Goal: Transaction & Acquisition: Download file/media

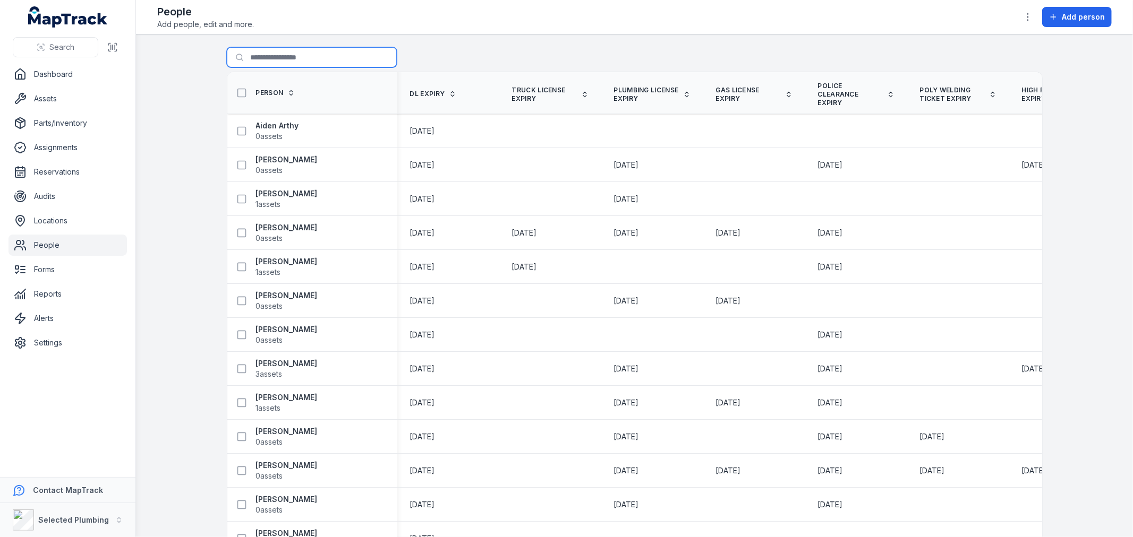
click at [256, 59] on input "Search for people" at bounding box center [312, 57] width 170 height 20
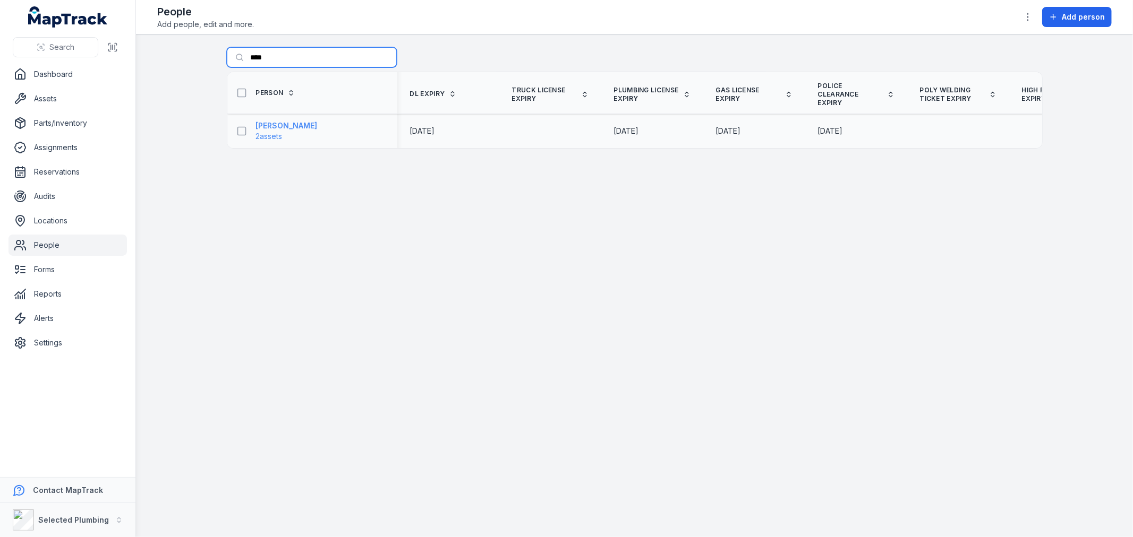
type input "****"
click at [276, 130] on strong "Damian McGregor" at bounding box center [287, 126] width 62 height 11
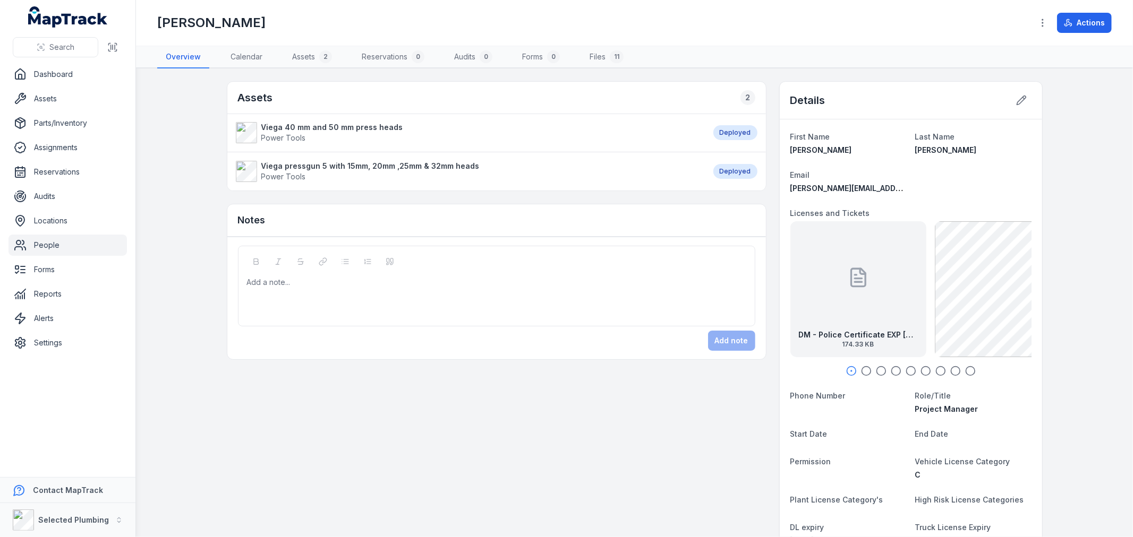
click at [1016, 99] on icon at bounding box center [1020, 100] width 9 height 9
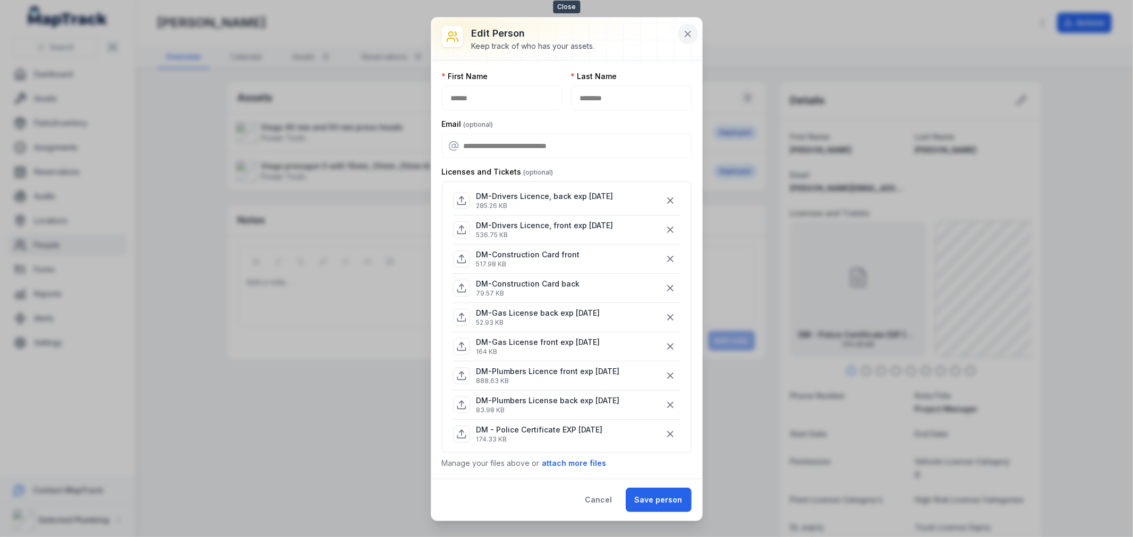
click at [683, 31] on icon at bounding box center [687, 34] width 11 height 11
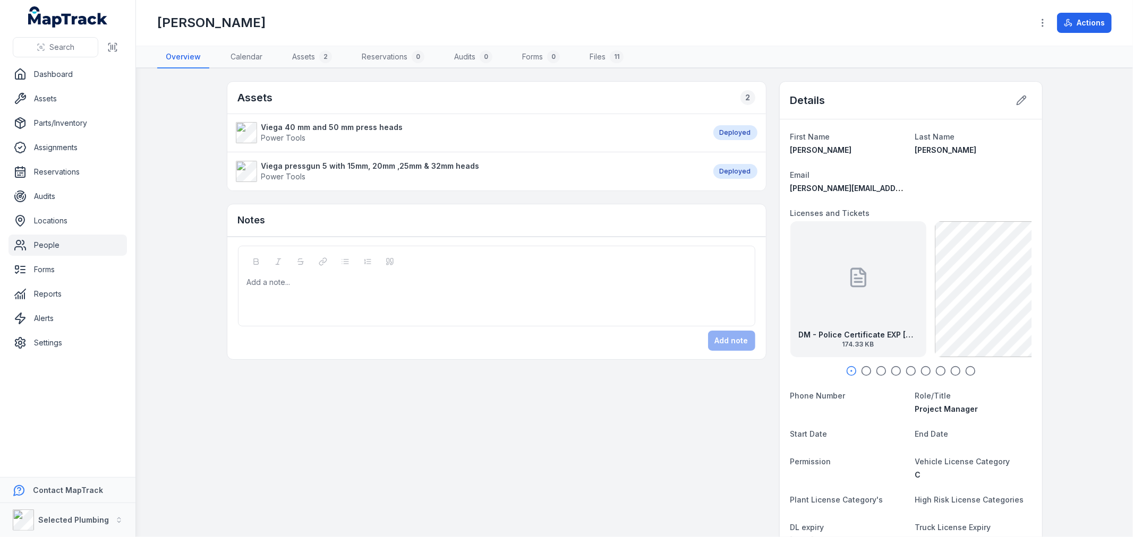
click at [863, 372] on icon "button" at bounding box center [866, 371] width 11 height 11
click at [878, 372] on icon "button" at bounding box center [881, 371] width 11 height 11
click at [892, 372] on icon "button" at bounding box center [895, 371] width 11 height 11
click at [909, 371] on icon "button" at bounding box center [910, 371] width 11 height 11
click at [920, 372] on icon "button" at bounding box center [925, 371] width 11 height 11
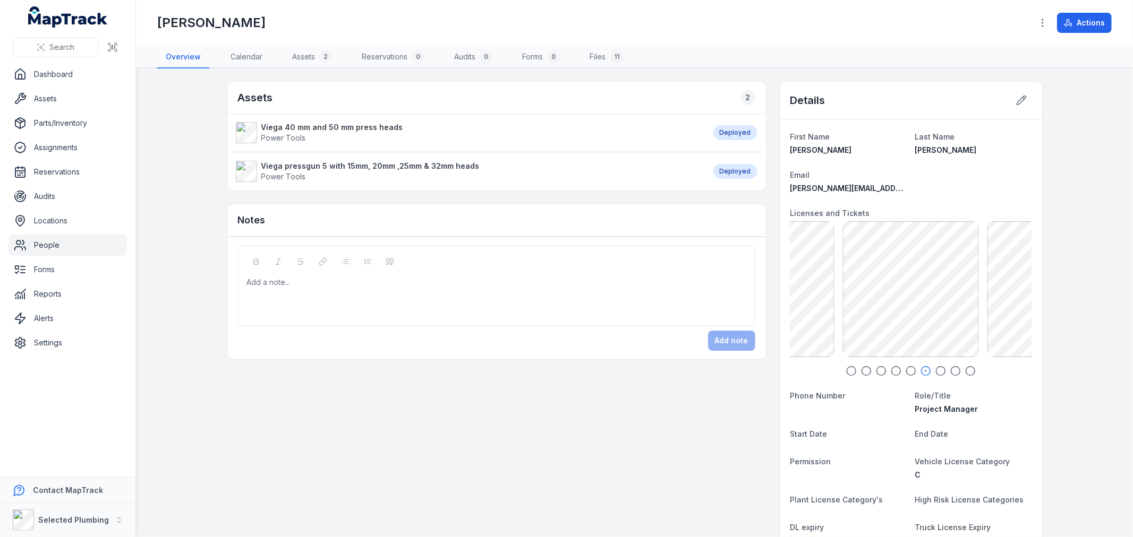
click at [936, 372] on icon "button" at bounding box center [940, 371] width 11 height 11
click at [950, 371] on icon "button" at bounding box center [955, 371] width 11 height 11
click at [965, 370] on icon "button" at bounding box center [970, 371] width 11 height 11
click at [606, 53] on link "Files 11" at bounding box center [606, 57] width 51 height 22
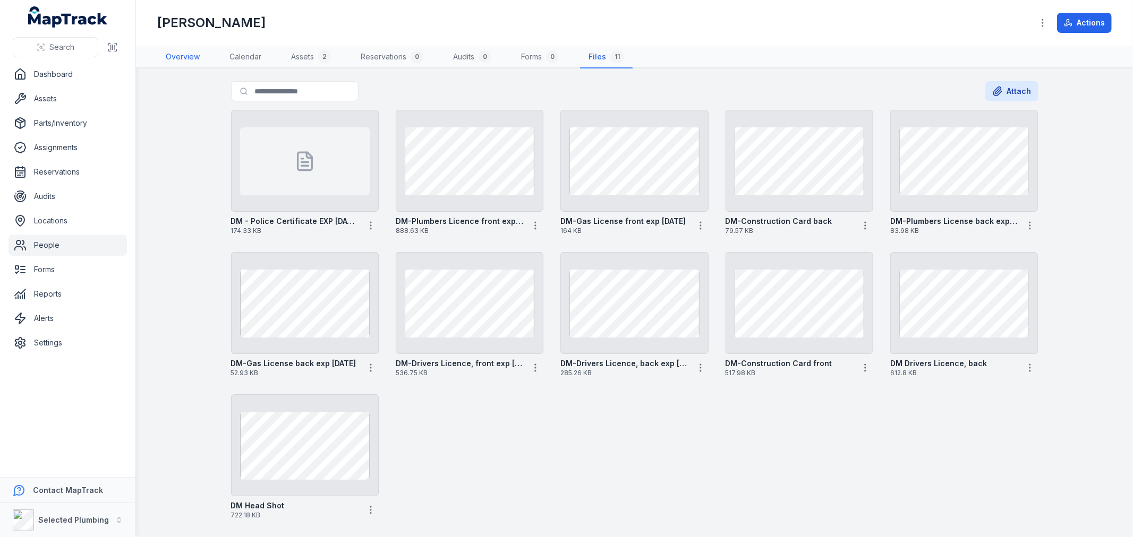
click at [179, 54] on link "Overview" at bounding box center [182, 57] width 51 height 22
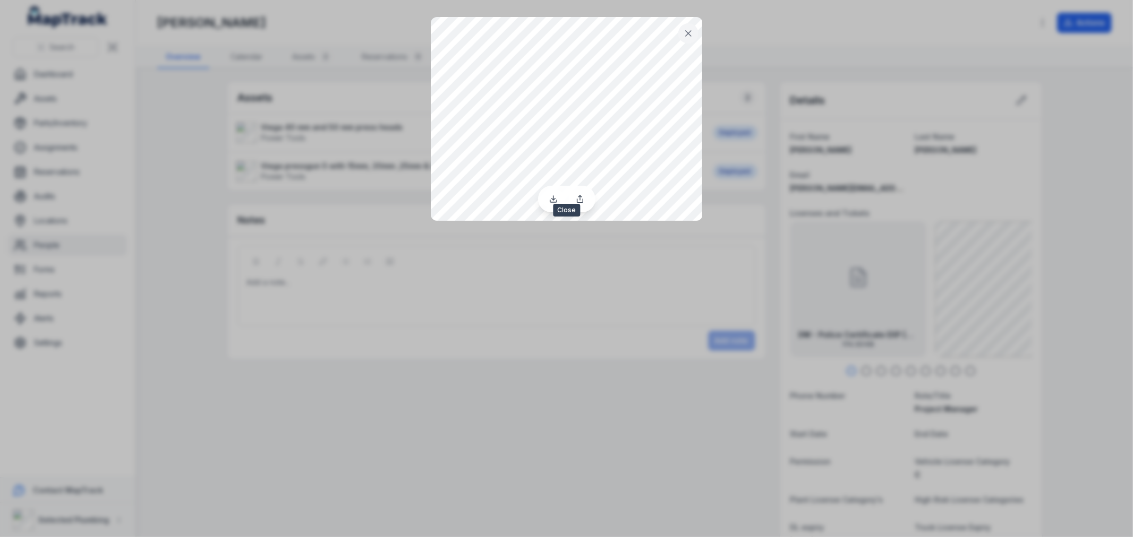
click at [687, 32] on icon at bounding box center [688, 33] width 5 height 5
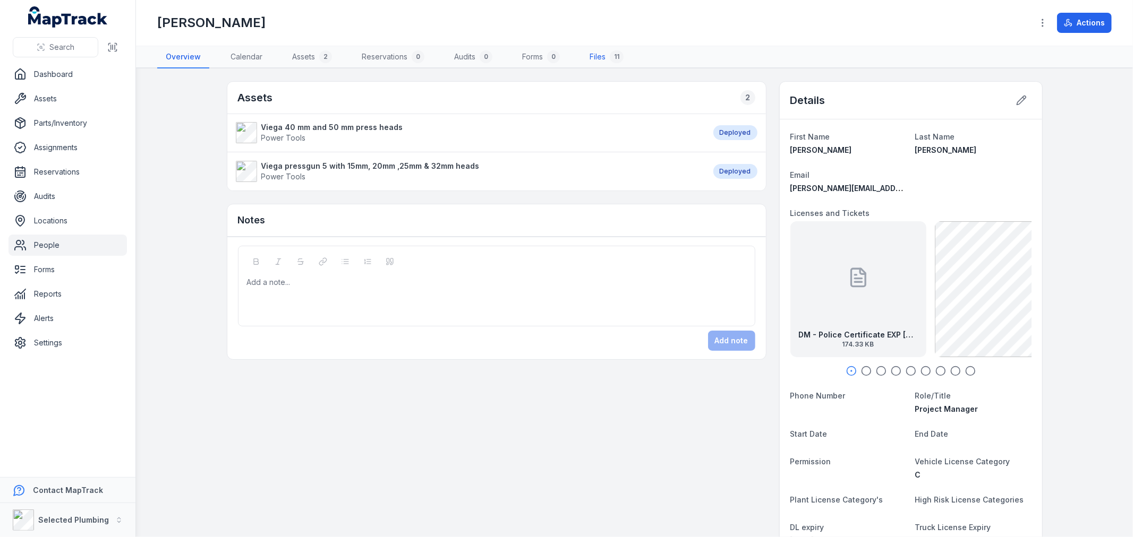
click at [595, 53] on link "Files 11" at bounding box center [606, 57] width 51 height 22
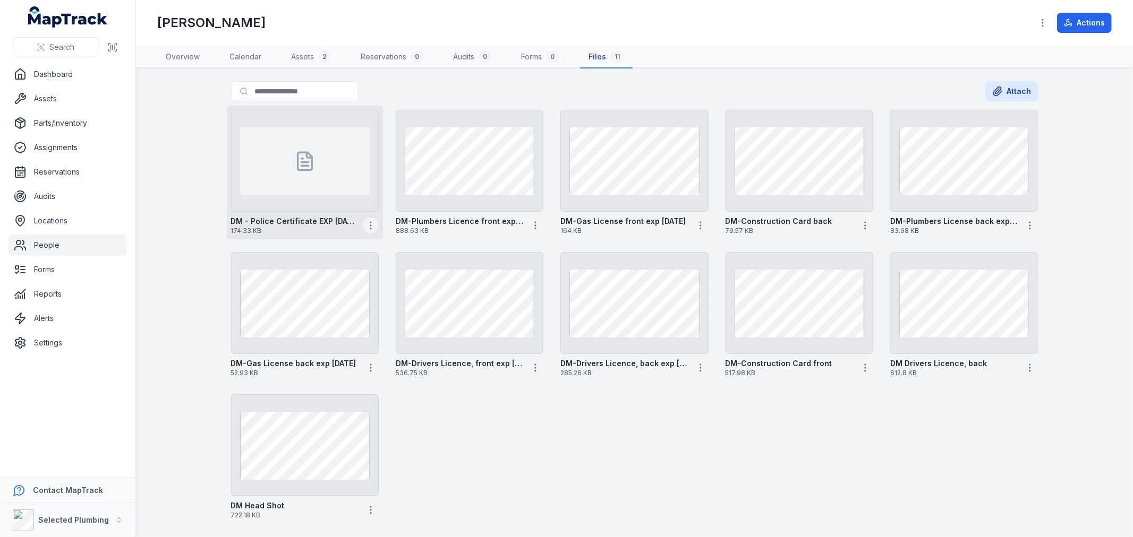
click at [368, 230] on button "button" at bounding box center [371, 226] width 16 height 16
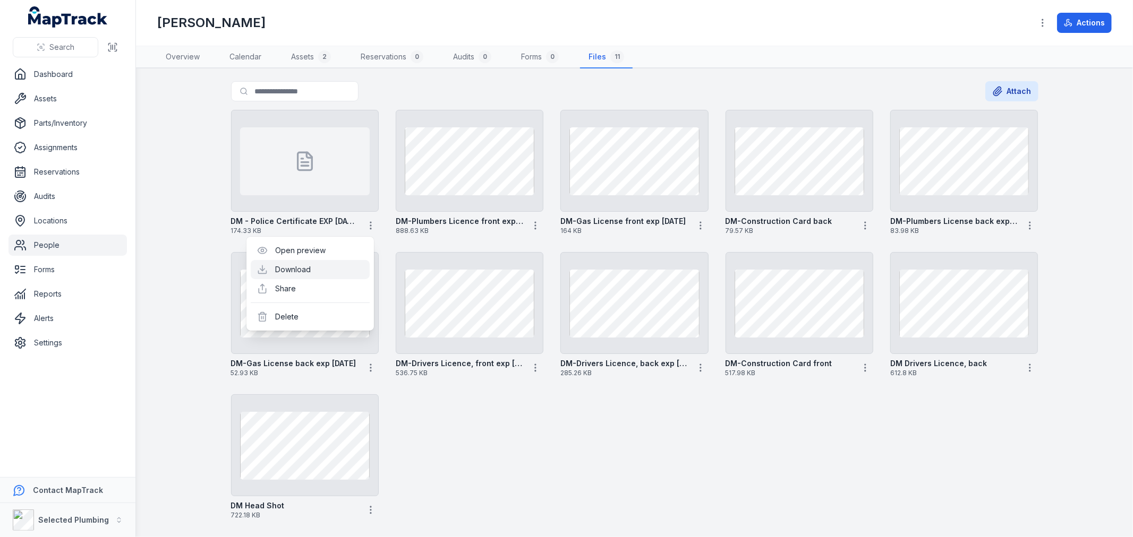
click at [311, 264] on link "Download" at bounding box center [293, 269] width 36 height 11
click at [533, 224] on icon "button" at bounding box center [535, 225] width 11 height 11
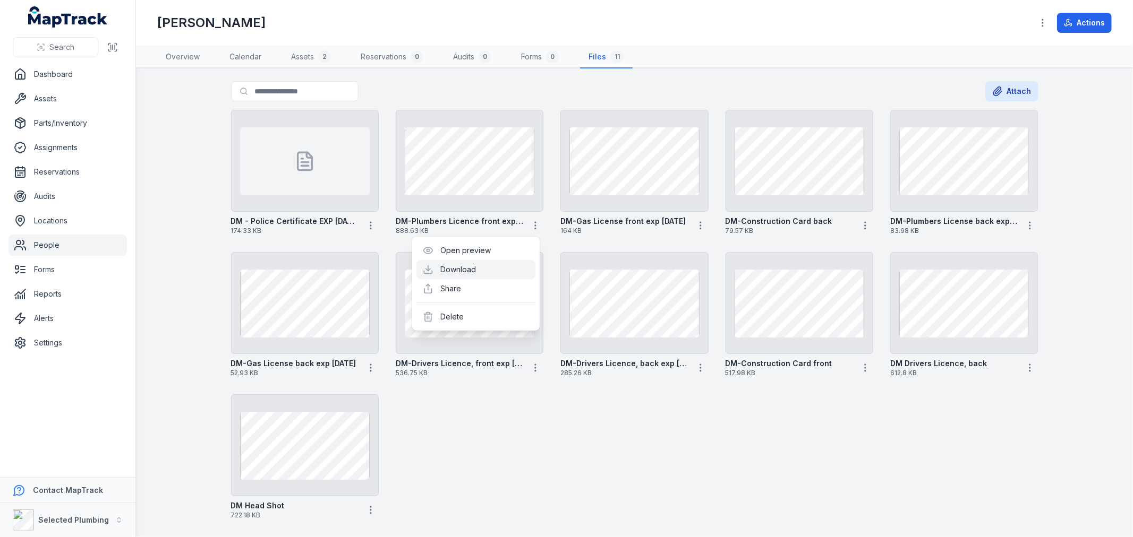
click at [463, 273] on link "Download" at bounding box center [459, 269] width 36 height 11
click at [696, 224] on icon "button" at bounding box center [700, 225] width 11 height 11
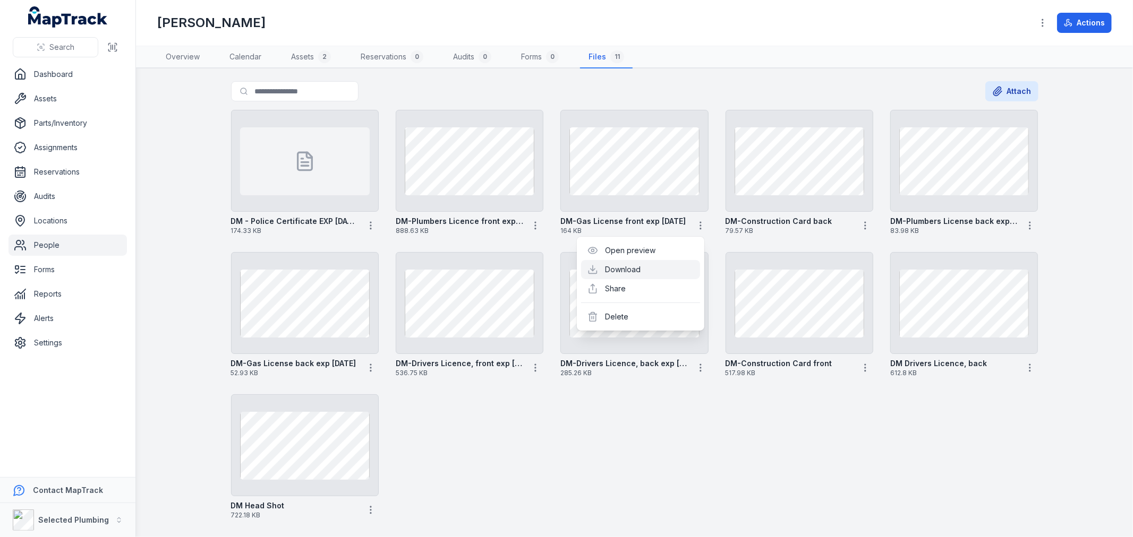
click at [627, 269] on link "Download" at bounding box center [623, 269] width 36 height 11
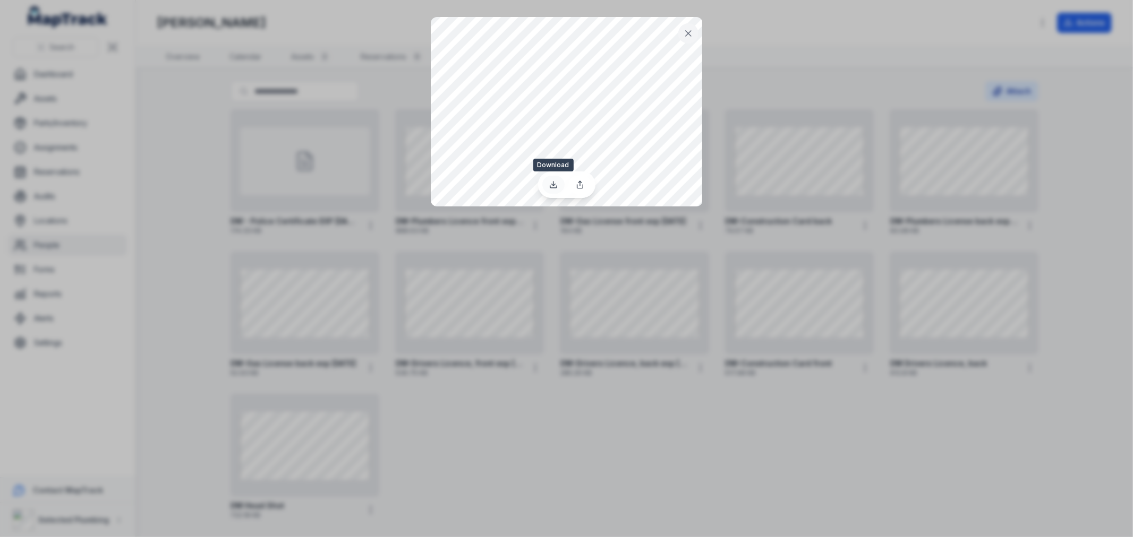
click at [553, 185] on icon at bounding box center [553, 185] width 4 height 2
click at [693, 35] on button at bounding box center [688, 33] width 20 height 20
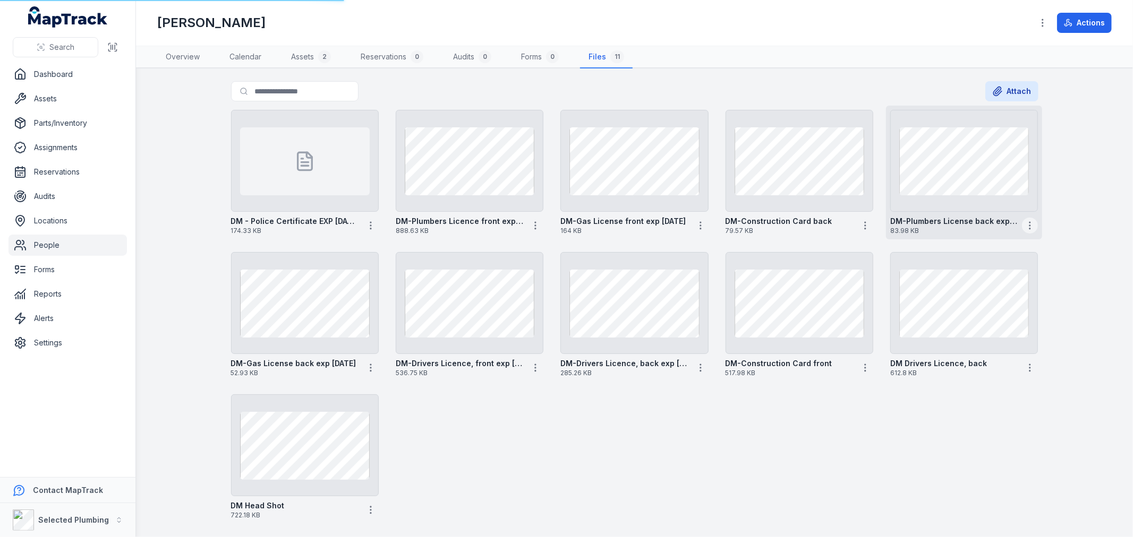
click at [1027, 226] on icon "button" at bounding box center [1029, 225] width 11 height 11
click at [1029, 224] on icon "button" at bounding box center [1029, 225] width 11 height 11
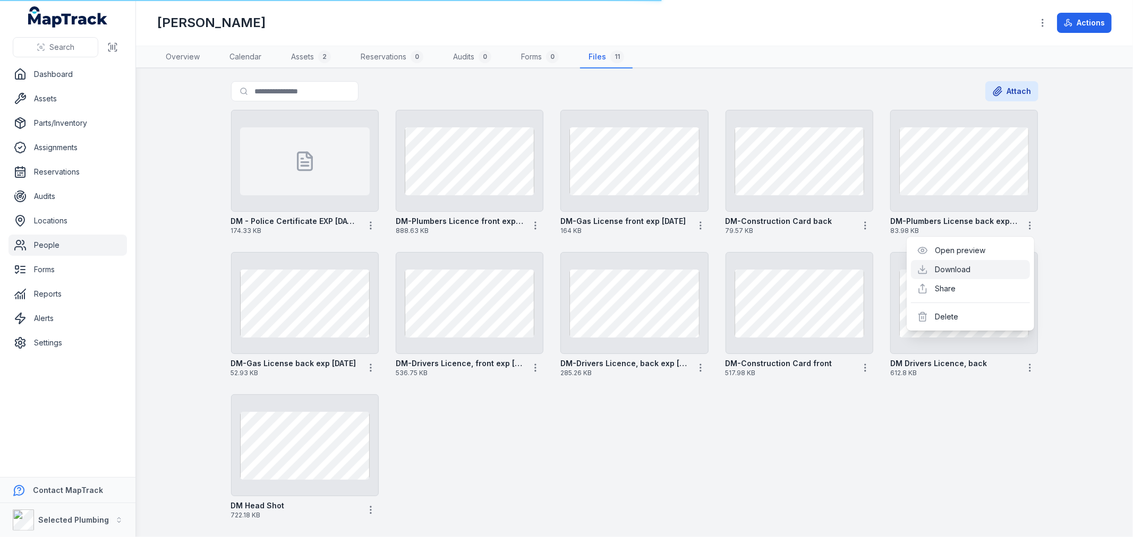
click at [959, 272] on link "Download" at bounding box center [953, 269] width 36 height 11
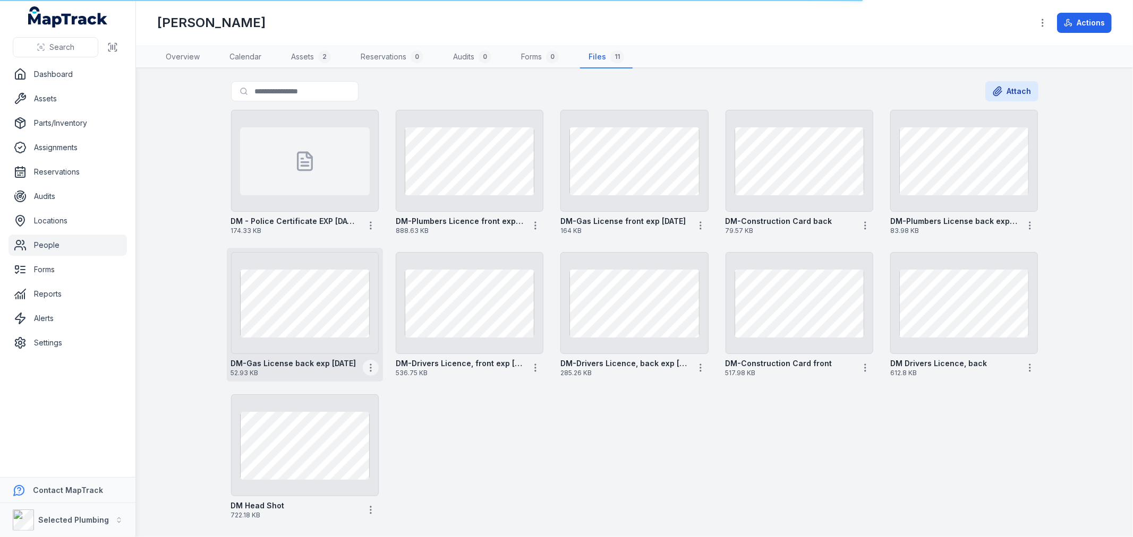
click at [367, 368] on icon "button" at bounding box center [370, 368] width 11 height 11
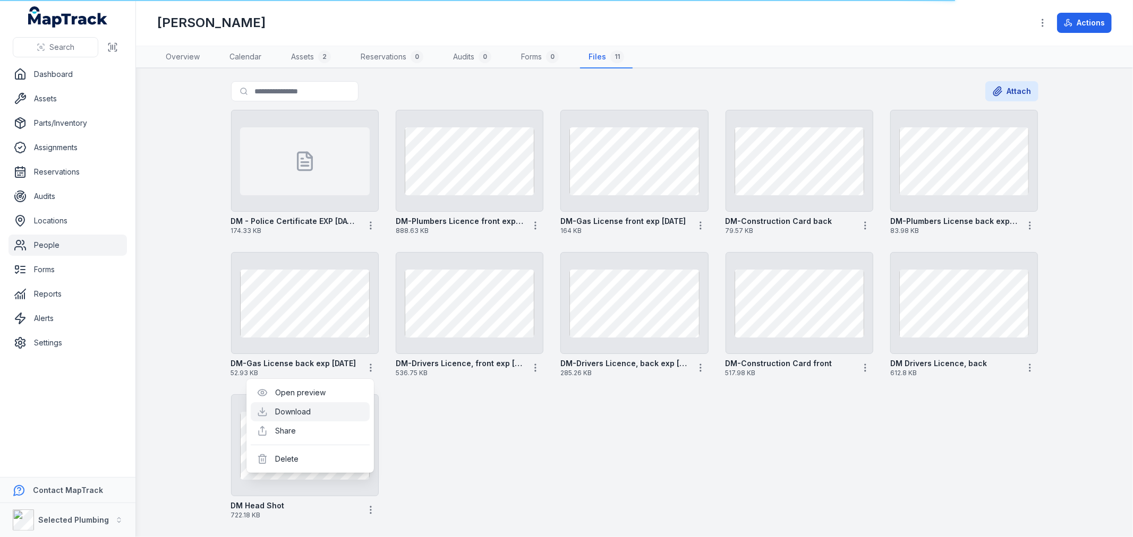
click at [298, 411] on link "Download" at bounding box center [293, 412] width 36 height 11
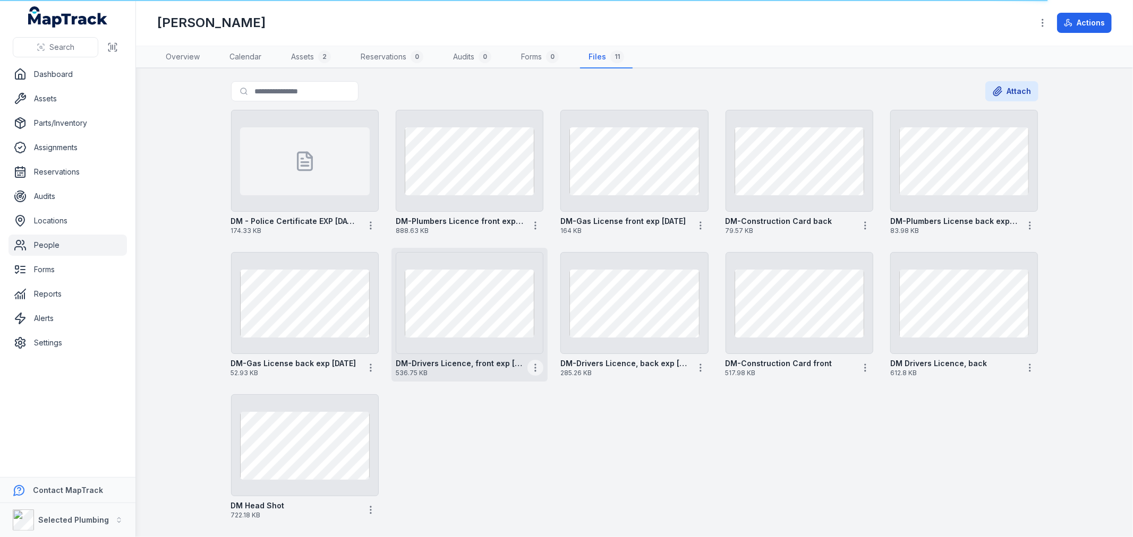
click at [530, 369] on icon "button" at bounding box center [535, 368] width 11 height 11
click at [470, 410] on link "Download" at bounding box center [459, 412] width 36 height 11
click at [695, 370] on icon "button" at bounding box center [700, 368] width 11 height 11
click at [632, 413] on link "Download" at bounding box center [623, 412] width 36 height 11
click at [862, 369] on icon "button" at bounding box center [865, 368] width 11 height 11
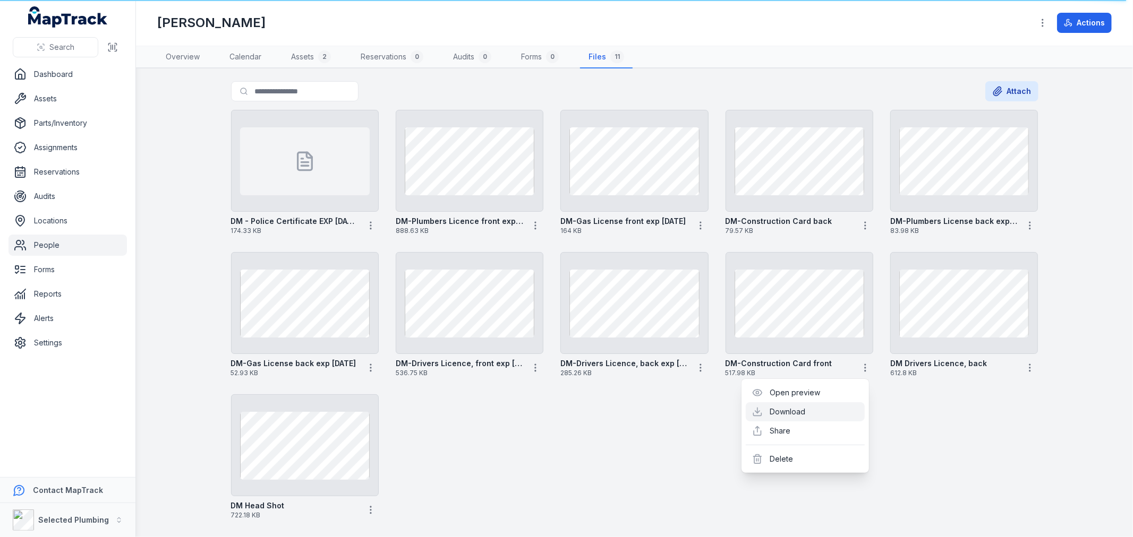
click at [800, 409] on link "Download" at bounding box center [788, 412] width 36 height 11
click at [953, 445] on div "DM - Police Certificate EXP 25-08-2027 174.33 KB DM-Plumbers Licence front exp …" at bounding box center [635, 315] width 816 height 418
click at [1025, 369] on icon "button" at bounding box center [1029, 368] width 11 height 11
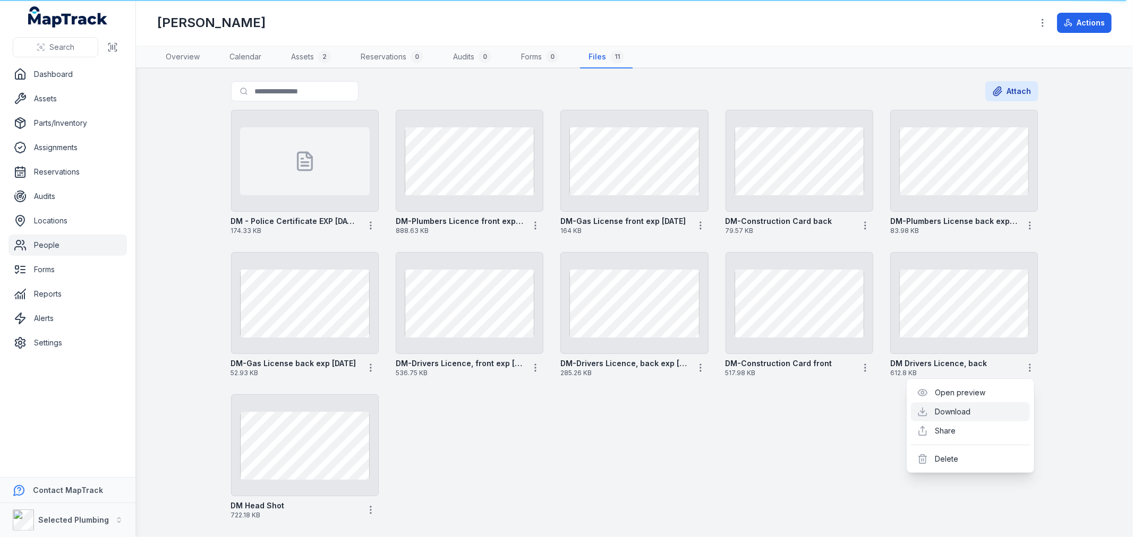
click at [958, 409] on link "Download" at bounding box center [953, 412] width 36 height 11
click at [365, 507] on icon "button" at bounding box center [370, 510] width 11 height 11
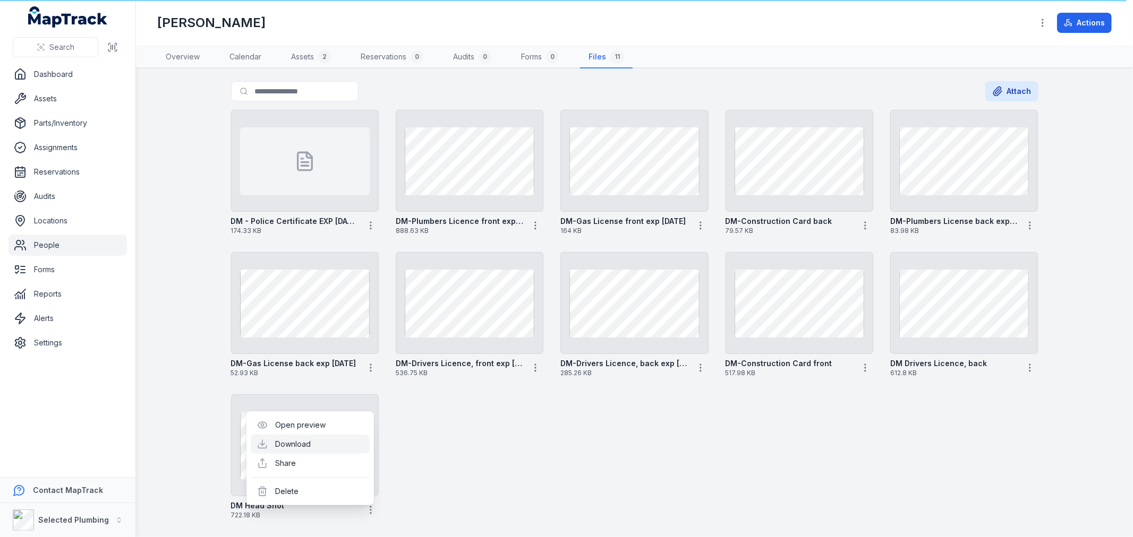
click at [311, 447] on link "Download" at bounding box center [293, 444] width 36 height 11
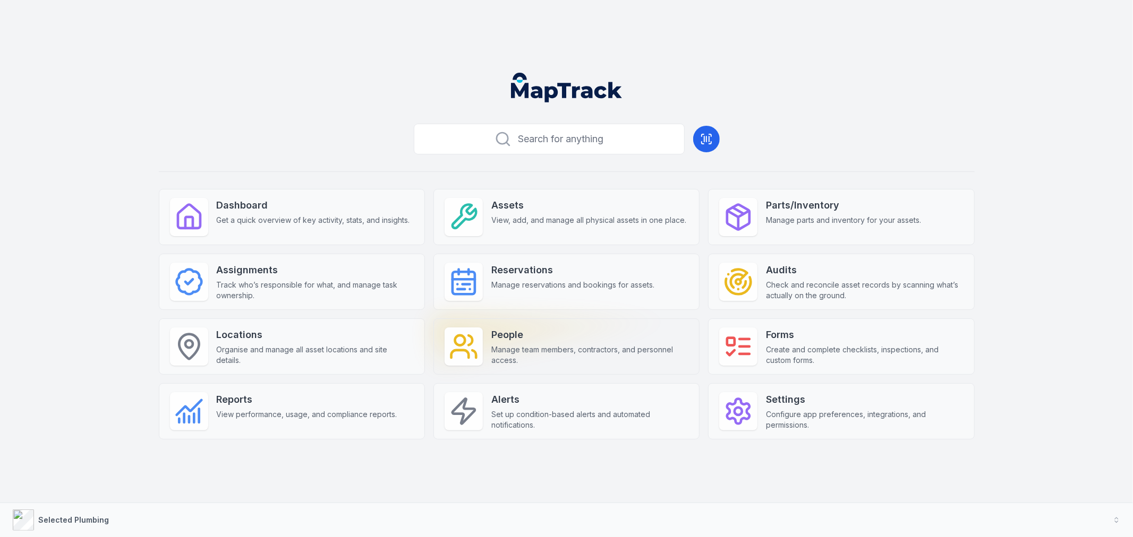
click at [505, 338] on strong "People" at bounding box center [589, 335] width 197 height 15
